Goal: Information Seeking & Learning: Find specific fact

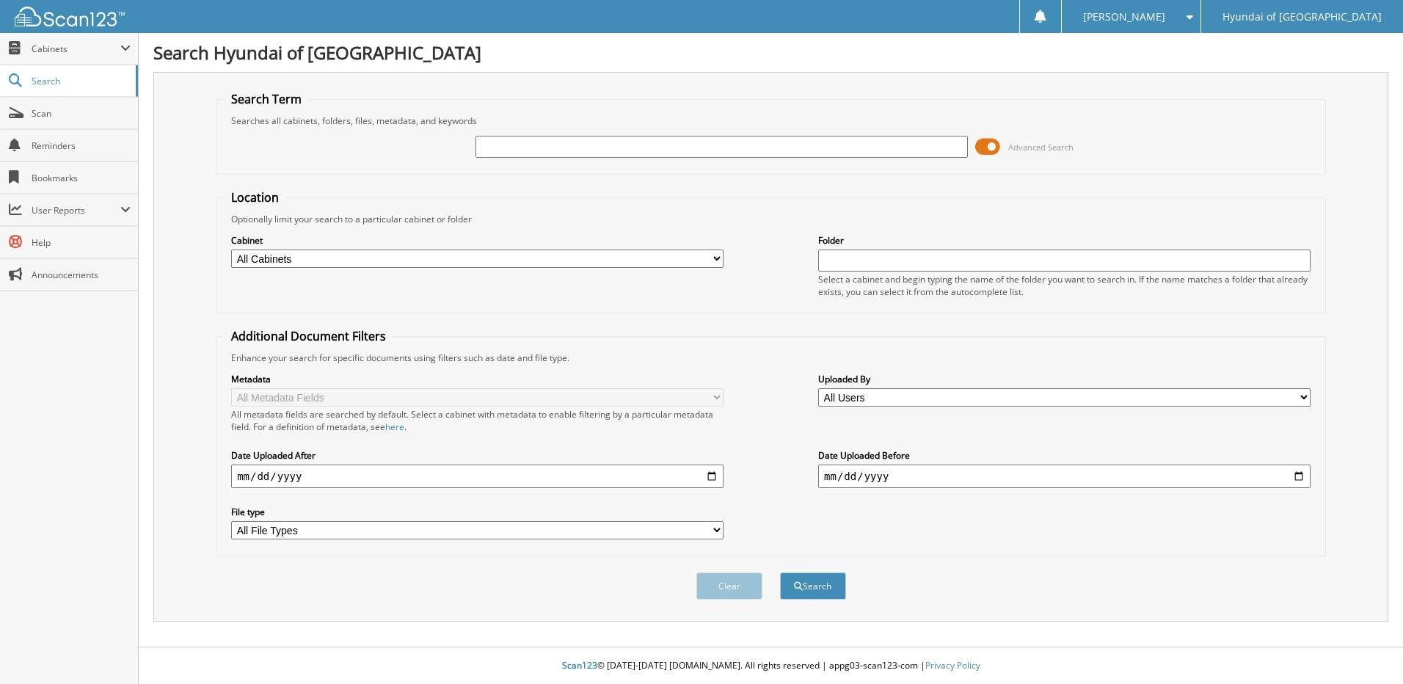
click at [498, 144] on input "text" at bounding box center [722, 147] width 493 height 22
type input "261273"
click at [780, 573] on button "Search" at bounding box center [813, 586] width 66 height 27
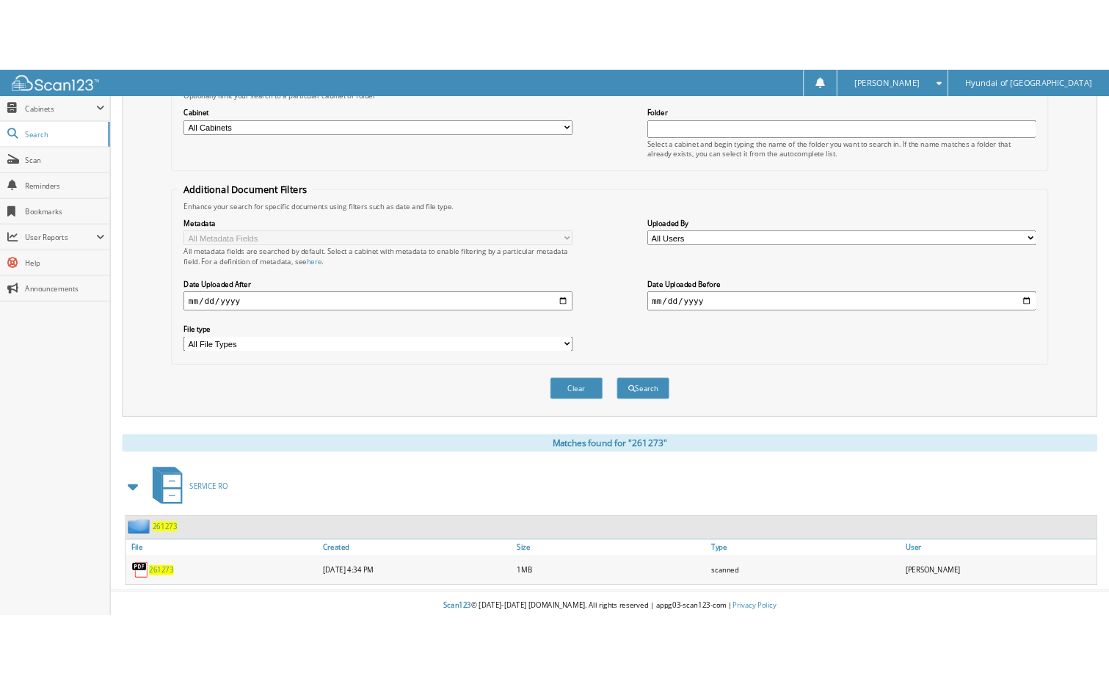
scroll to position [194, 0]
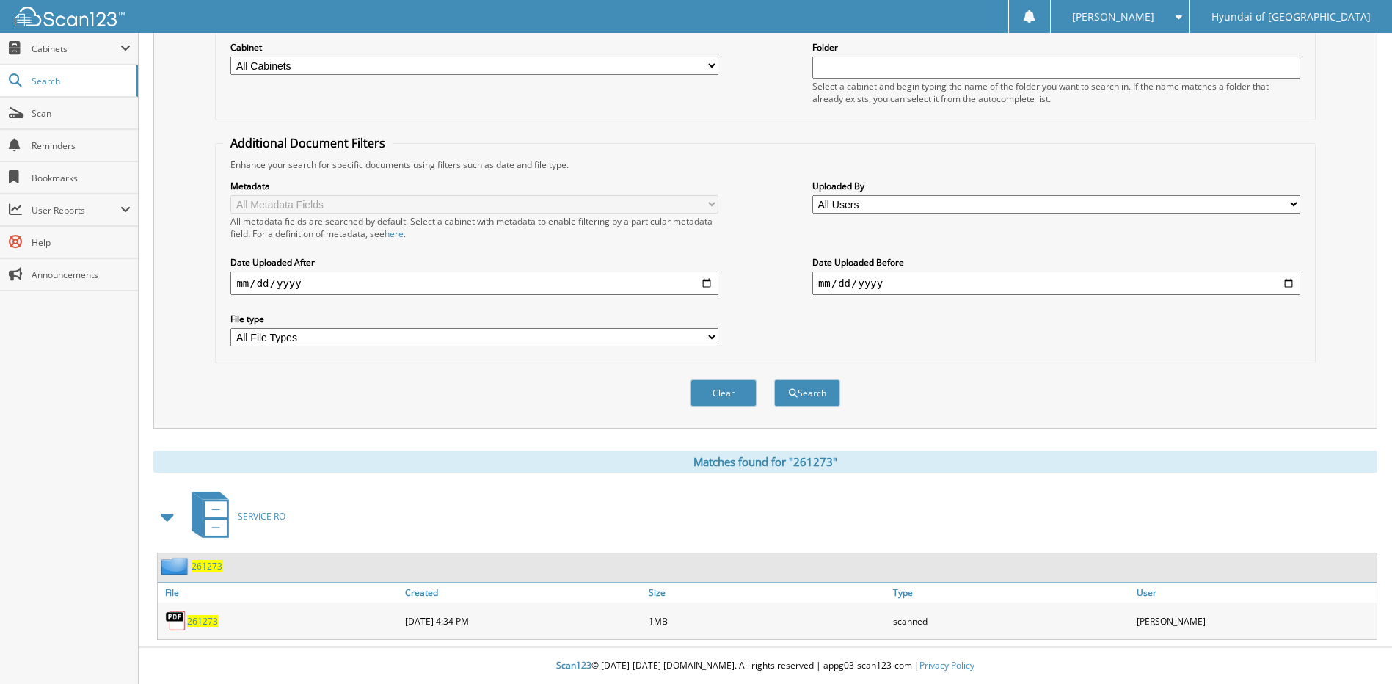
click at [194, 615] on span "261273" at bounding box center [202, 621] width 31 height 12
